Goal: Find specific fact: Find specific fact

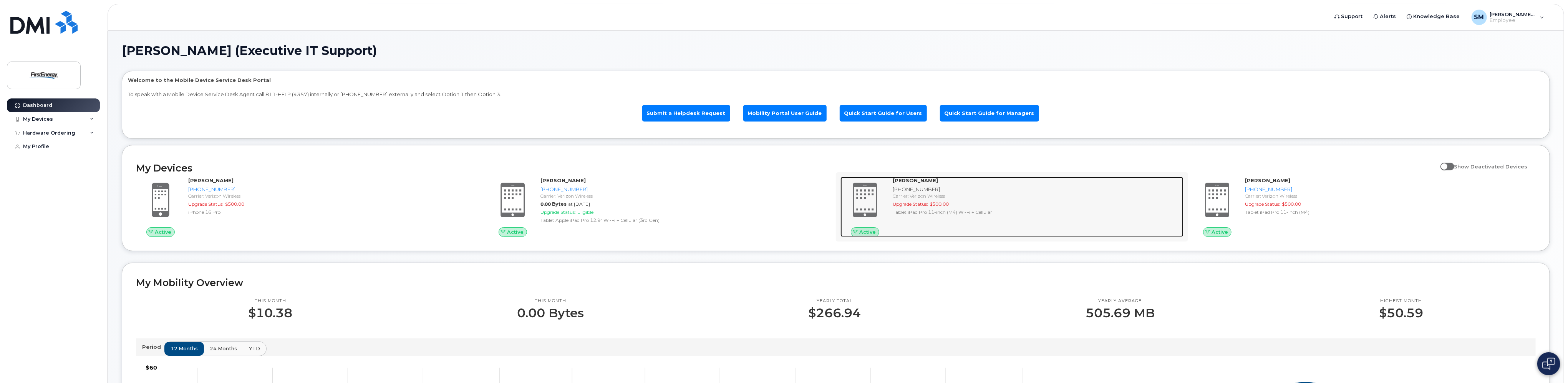
click at [915, 181] on strong "[PERSON_NAME]" at bounding box center [915, 180] width 45 height 6
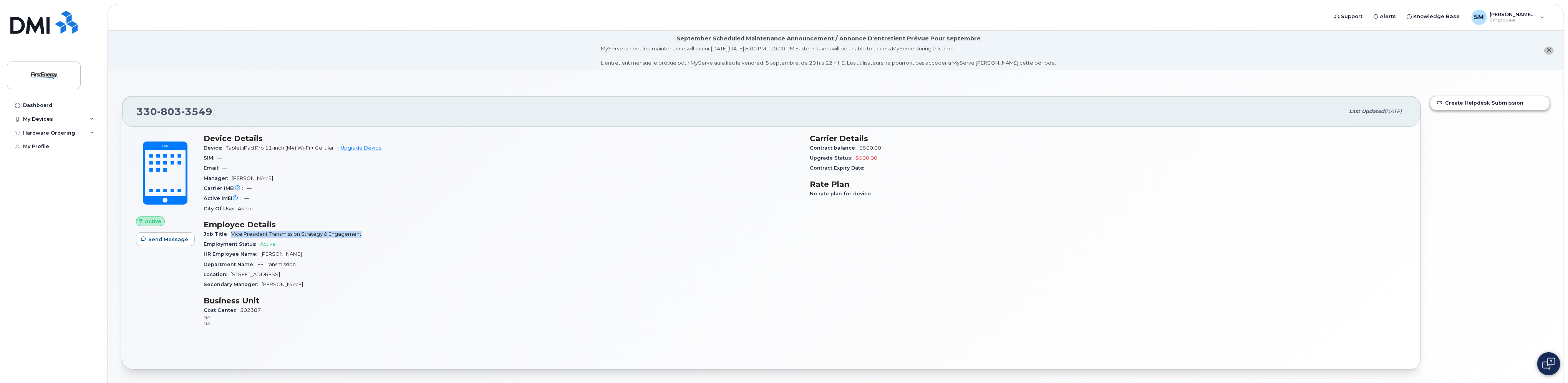
drag, startPoint x: 231, startPoint y: 234, endPoint x: 362, endPoint y: 235, distance: 131.0
click at [362, 235] on div "Job Title Vice President Transmission Strategy & Engagement" at bounding box center [502, 234] width 597 height 10
drag, startPoint x: 362, startPoint y: 235, endPoint x: 351, endPoint y: 235, distance: 11.0
copy span "Vice President Transmission Strategy & Engagement"
